Goal: Find specific page/section: Find specific page/section

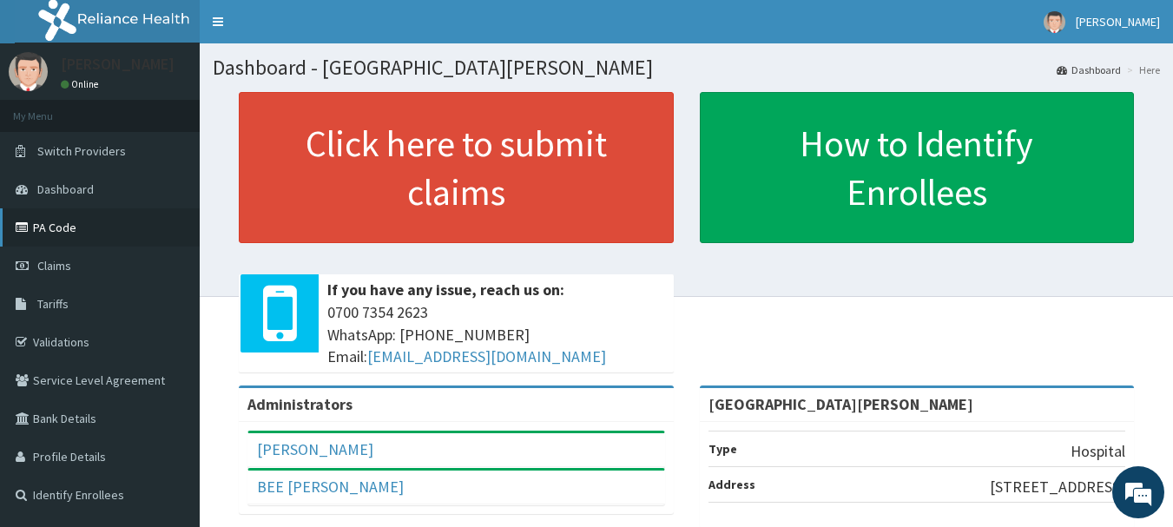
click at [50, 223] on link "PA Code" at bounding box center [100, 227] width 200 height 38
